Goal: Transaction & Acquisition: Purchase product/service

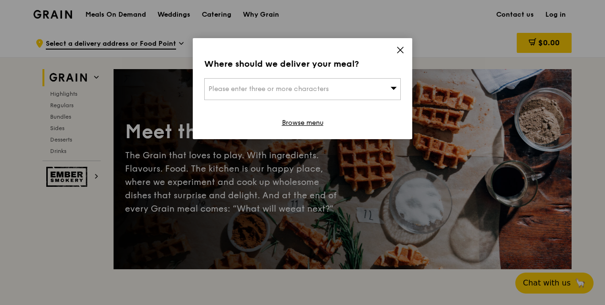
drag, startPoint x: 0, startPoint y: 0, endPoint x: 347, endPoint y: 236, distance: 419.7
click at [347, 236] on div "Where should we deliver your meal? Please enter three or more characters Browse…" at bounding box center [302, 152] width 605 height 305
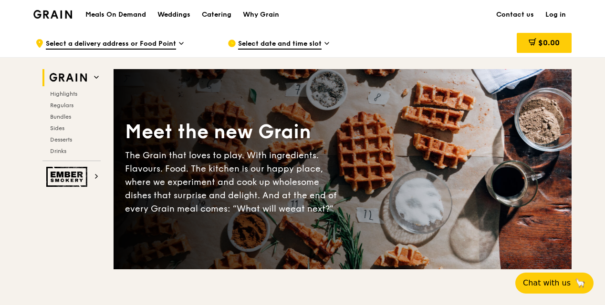
click at [347, 236] on div "Meet the new Grain The Grain that loves to play. With ingredients. Flavours. Fo…" at bounding box center [343, 169] width 458 height 200
click at [72, 106] on span "Regulars" at bounding box center [62, 105] width 25 height 7
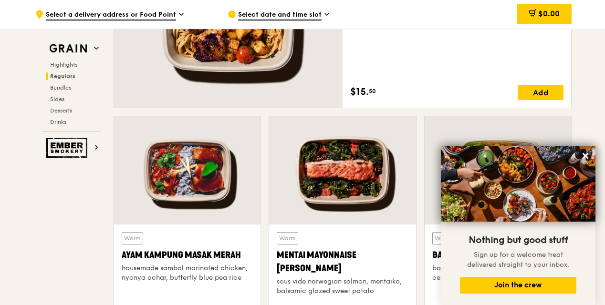
scroll to position [811, 0]
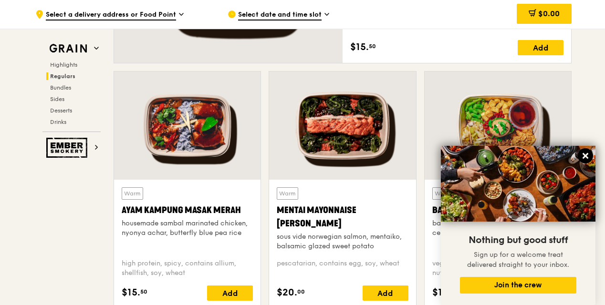
click at [585, 159] on icon at bounding box center [585, 156] width 9 height 9
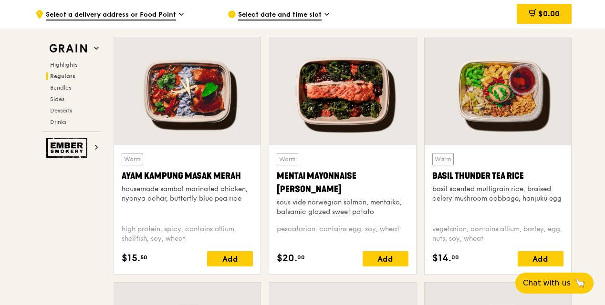
scroll to position [859, 0]
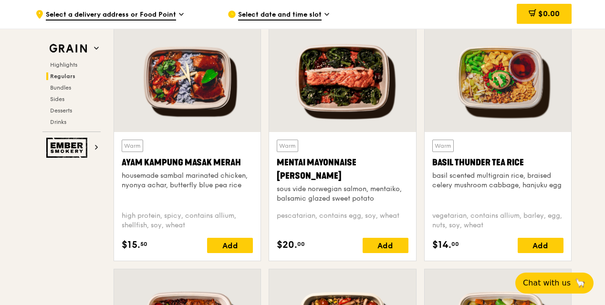
drag, startPoint x: 382, startPoint y: 202, endPoint x: 307, endPoint y: 53, distance: 166.8
click at [306, 53] on div "Warm Mentai Mayonnaise Aburi Salmon sous vide norwegian salmon, mentaiko, balsa…" at bounding box center [342, 142] width 147 height 238
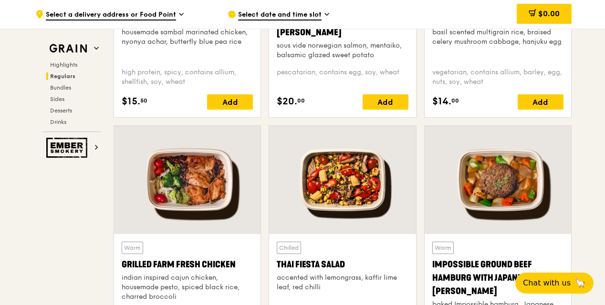
scroll to position [764, 0]
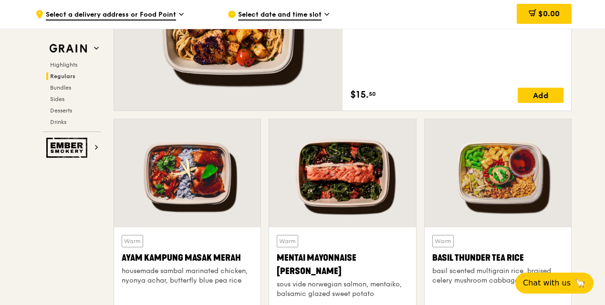
drag, startPoint x: 281, startPoint y: 130, endPoint x: 389, endPoint y: 160, distance: 112.3
click at [389, 159] on div at bounding box center [342, 173] width 146 height 108
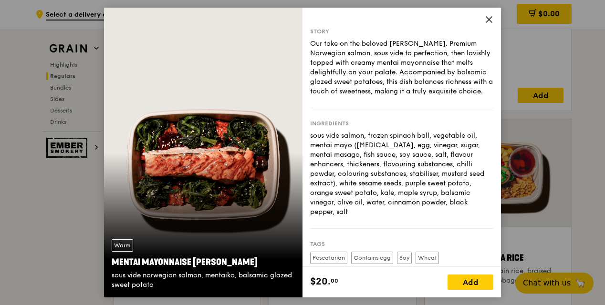
click at [492, 19] on icon at bounding box center [489, 19] width 9 height 9
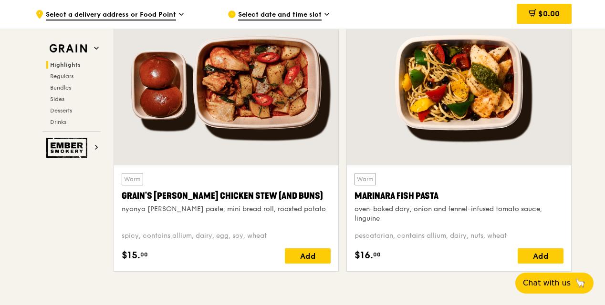
scroll to position [621, 0]
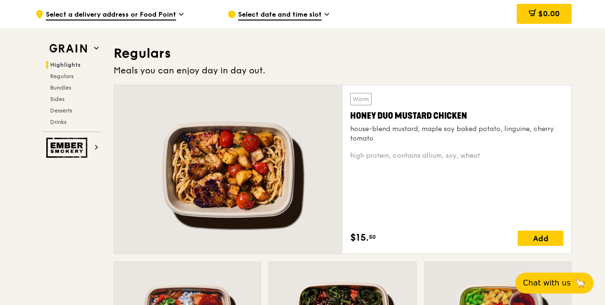
click at [264, 151] on div at bounding box center [228, 169] width 229 height 168
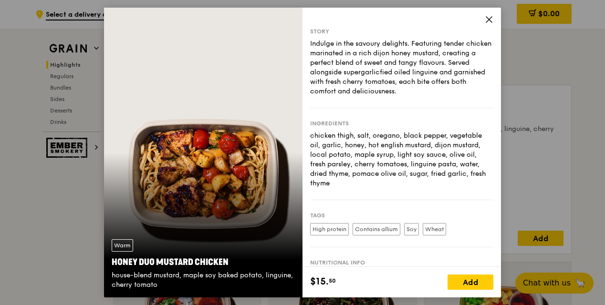
click at [484, 16] on div "Story Indulge in the savoury delights. Featuring tender chicken marinated in a …" at bounding box center [401, 138] width 198 height 260
click at [490, 20] on icon at bounding box center [489, 19] width 9 height 9
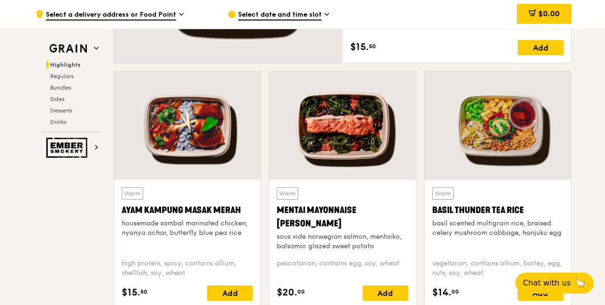
scroll to position [525, 0]
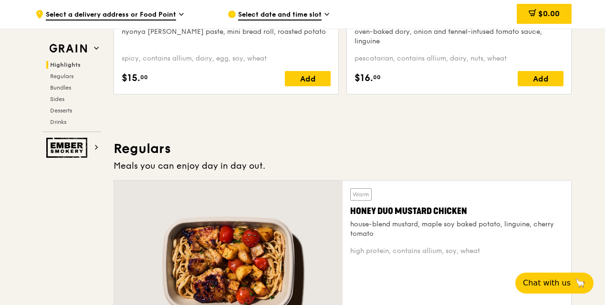
click at [180, 181] on div at bounding box center [228, 265] width 229 height 168
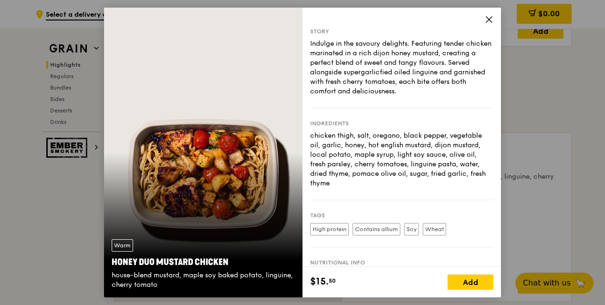
click at [485, 19] on icon at bounding box center [489, 19] width 9 height 9
